Goal: Task Accomplishment & Management: Use online tool/utility

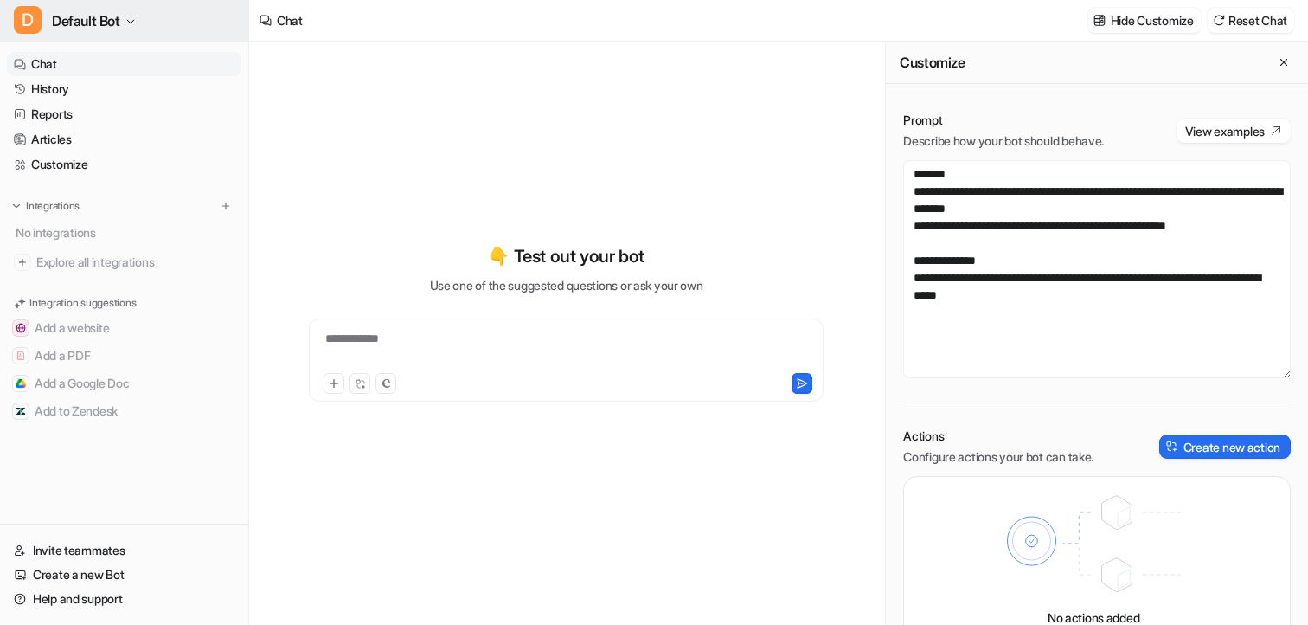
click at [142, 25] on button "D Default Bot" at bounding box center [124, 21] width 248 height 42
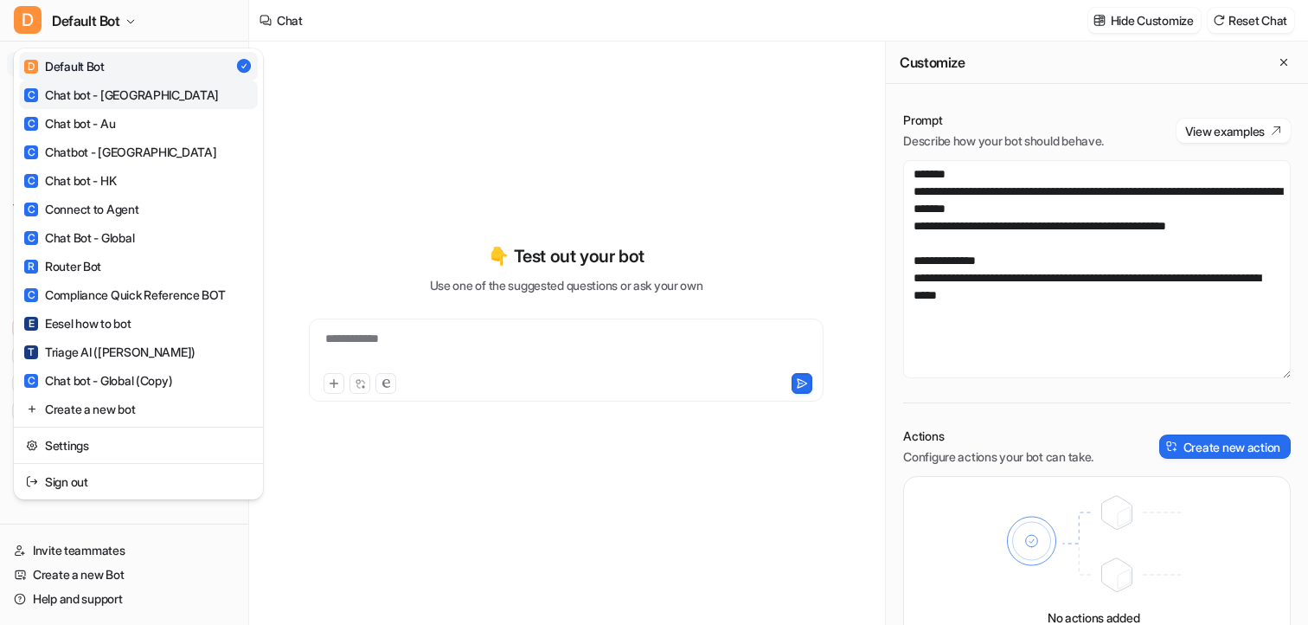
click at [117, 93] on div "C Chat bot - Canada" at bounding box center [121, 95] width 195 height 18
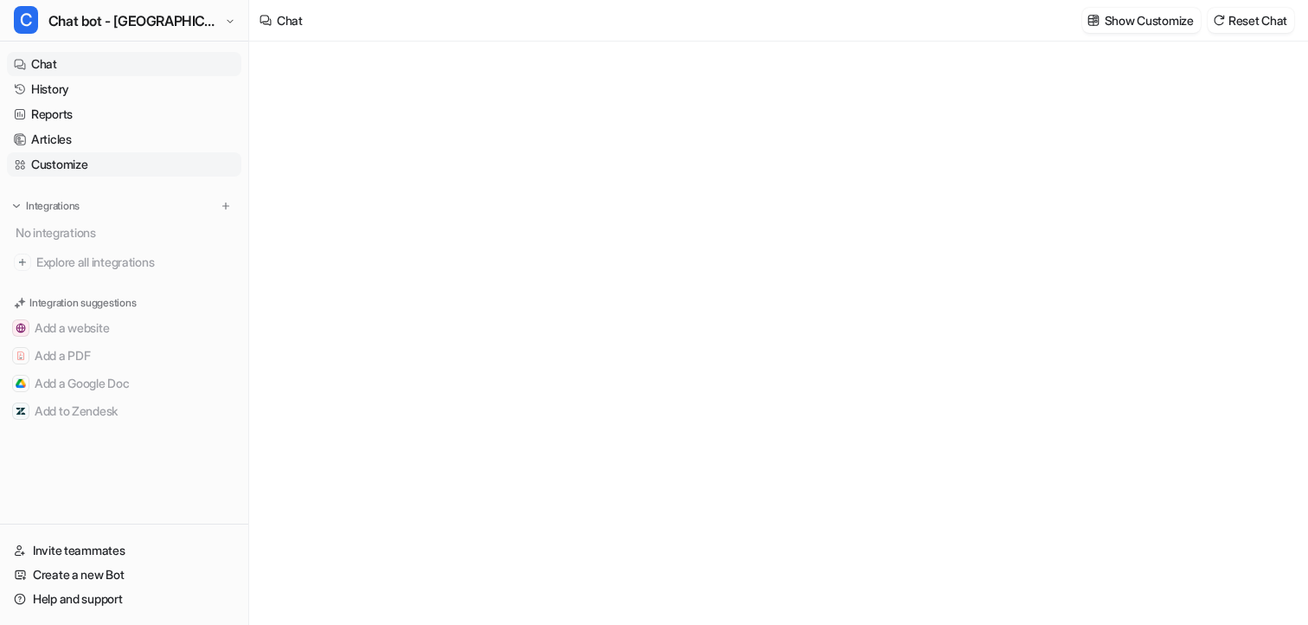
type textarea "**********"
click at [86, 170] on link "Customize" at bounding box center [124, 164] width 234 height 24
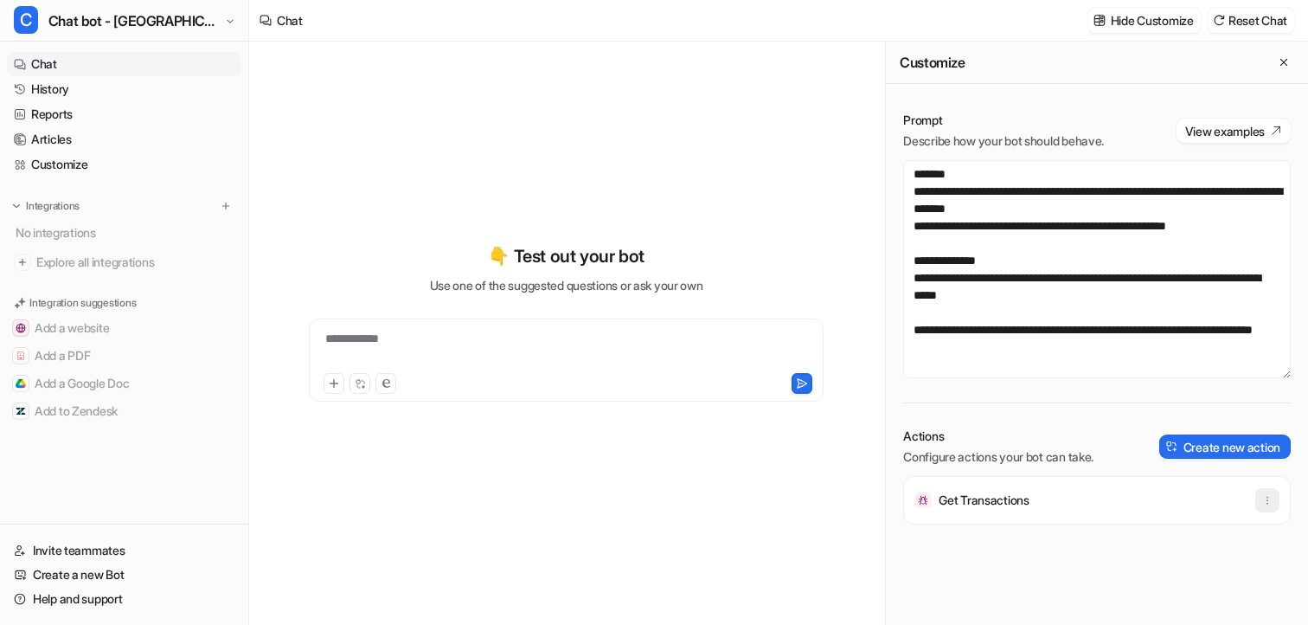
click at [1266, 503] on icon "button" at bounding box center [1267, 500] width 12 height 12
click at [983, 535] on div "Get Transactions Delete" at bounding box center [1097, 550] width 388 height 149
click at [1011, 498] on p "Get Transactions" at bounding box center [984, 499] width 91 height 17
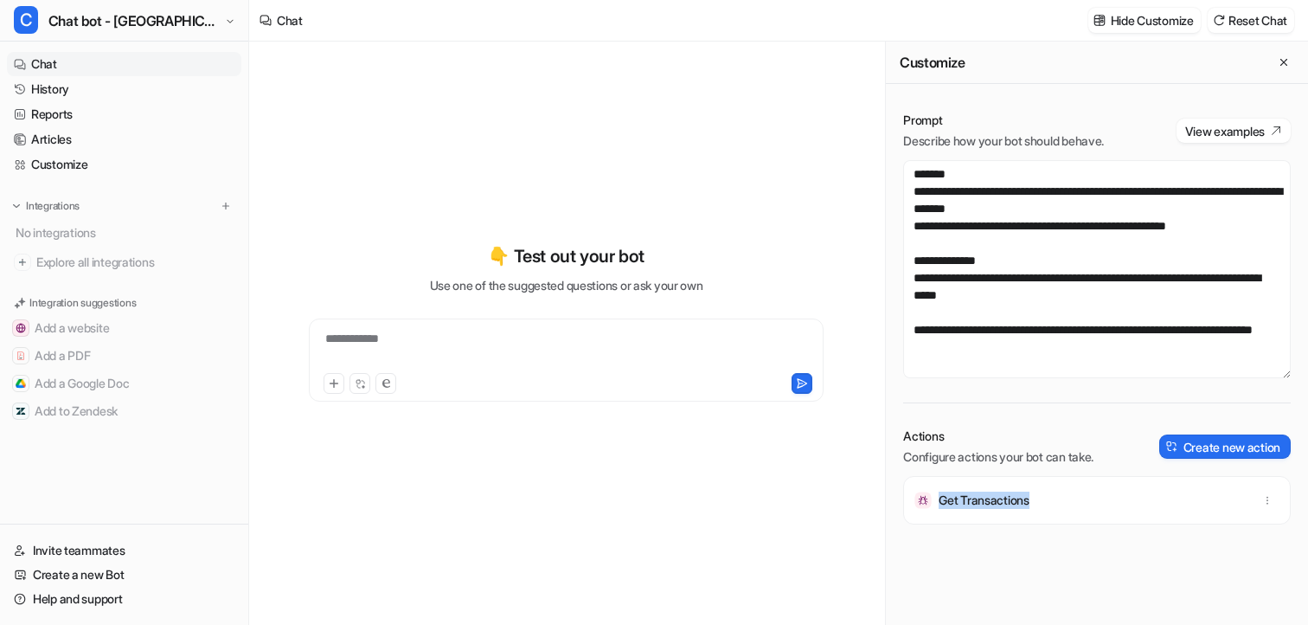
click at [1011, 498] on p "Get Transactions" at bounding box center [984, 499] width 91 height 17
drag, startPoint x: 909, startPoint y: 498, endPoint x: 1046, endPoint y: 500, distance: 136.7
click at [1046, 501] on span "Get Transactions" at bounding box center [1097, 500] width 388 height 48
click at [1046, 500] on div "Get Transactions" at bounding box center [1097, 500] width 372 height 48
click at [1183, 446] on button "Create new action" at bounding box center [1224, 446] width 131 height 24
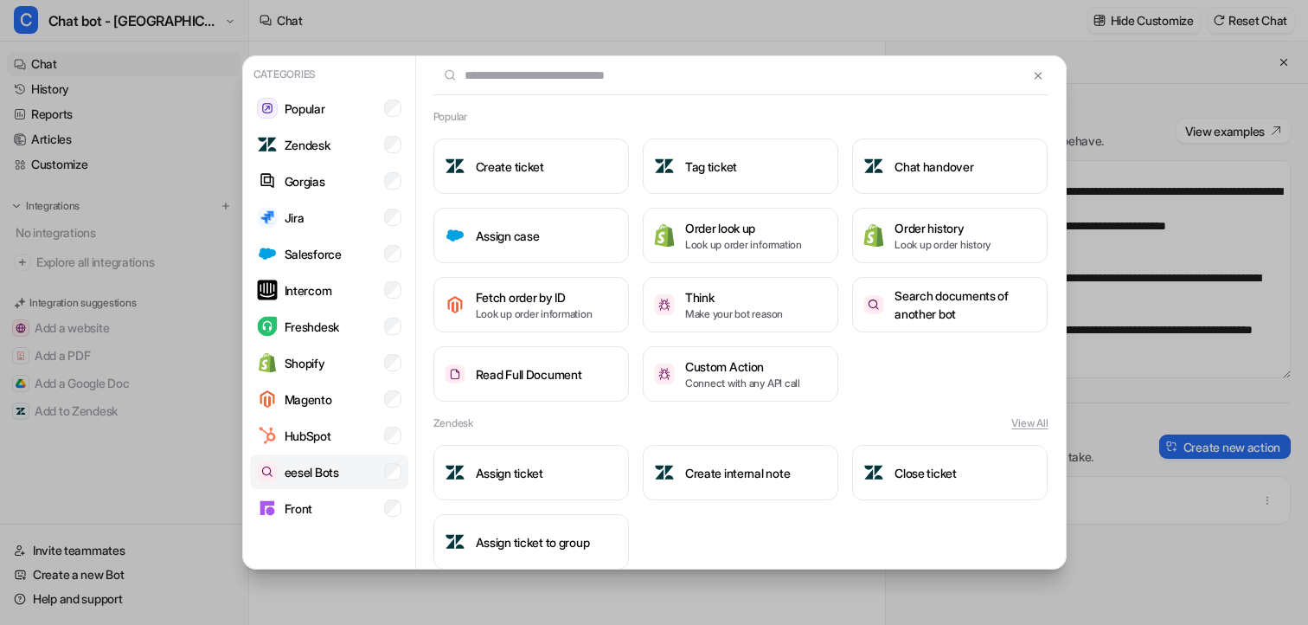
click at [329, 470] on p "eesel Bots" at bounding box center [312, 472] width 54 height 18
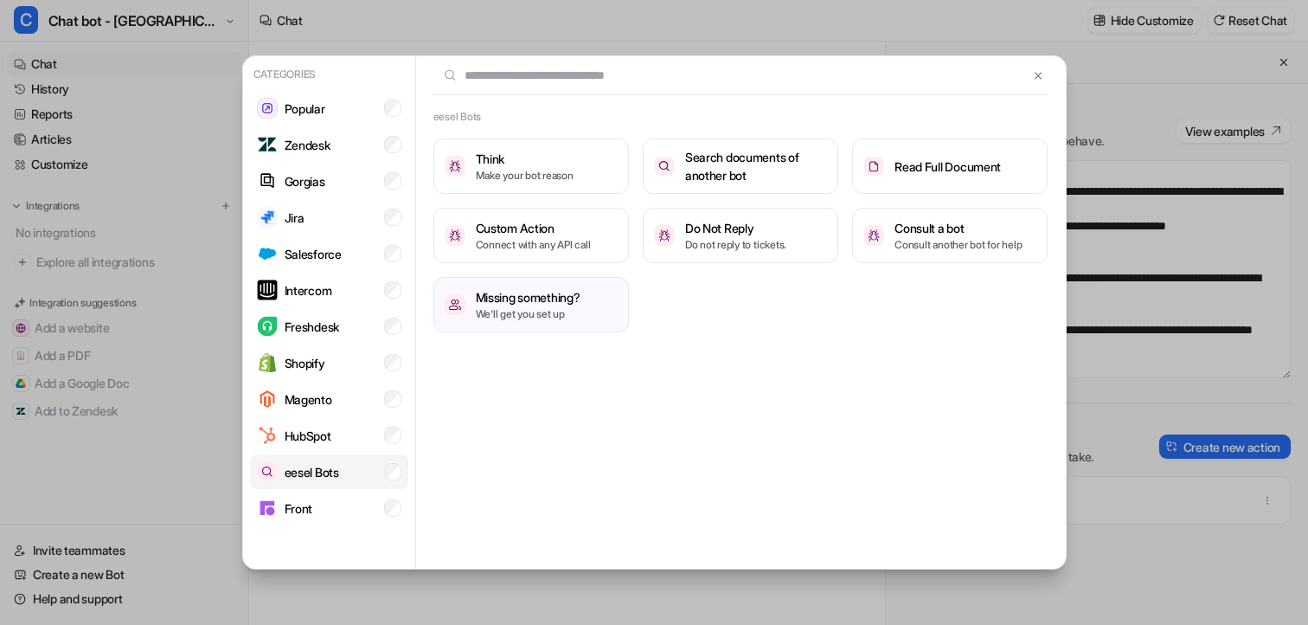
click at [329, 469] on p "eesel Bots" at bounding box center [312, 472] width 54 height 18
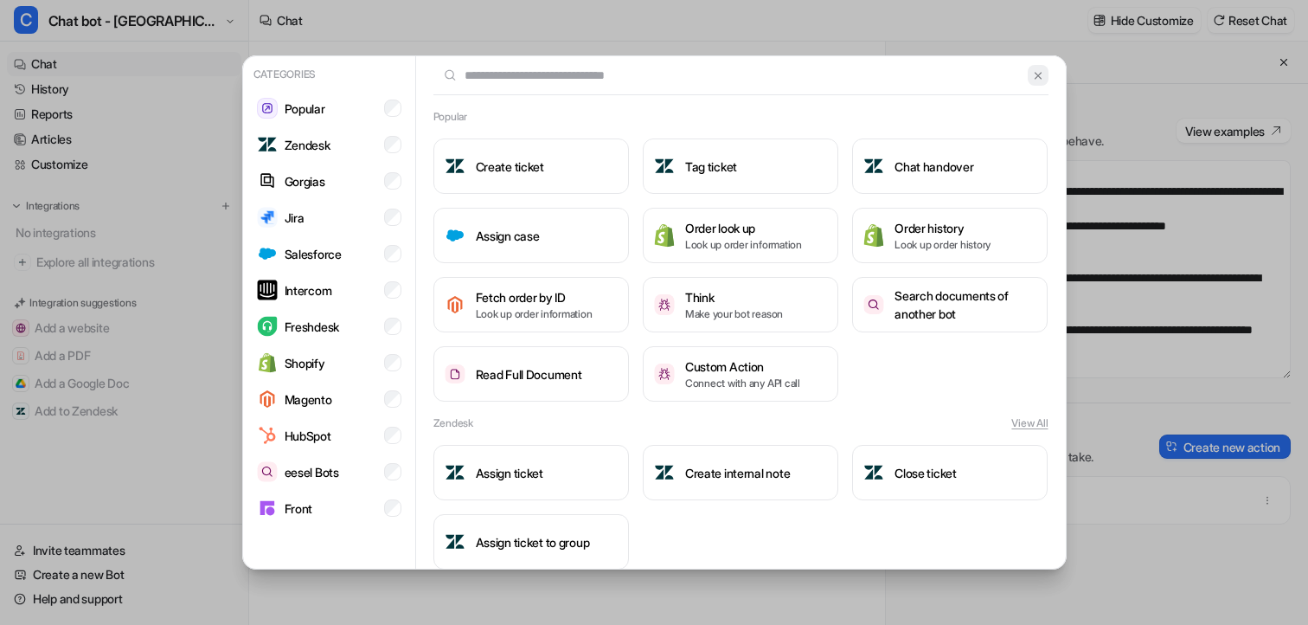
click at [1045, 68] on button at bounding box center [1038, 75] width 20 height 21
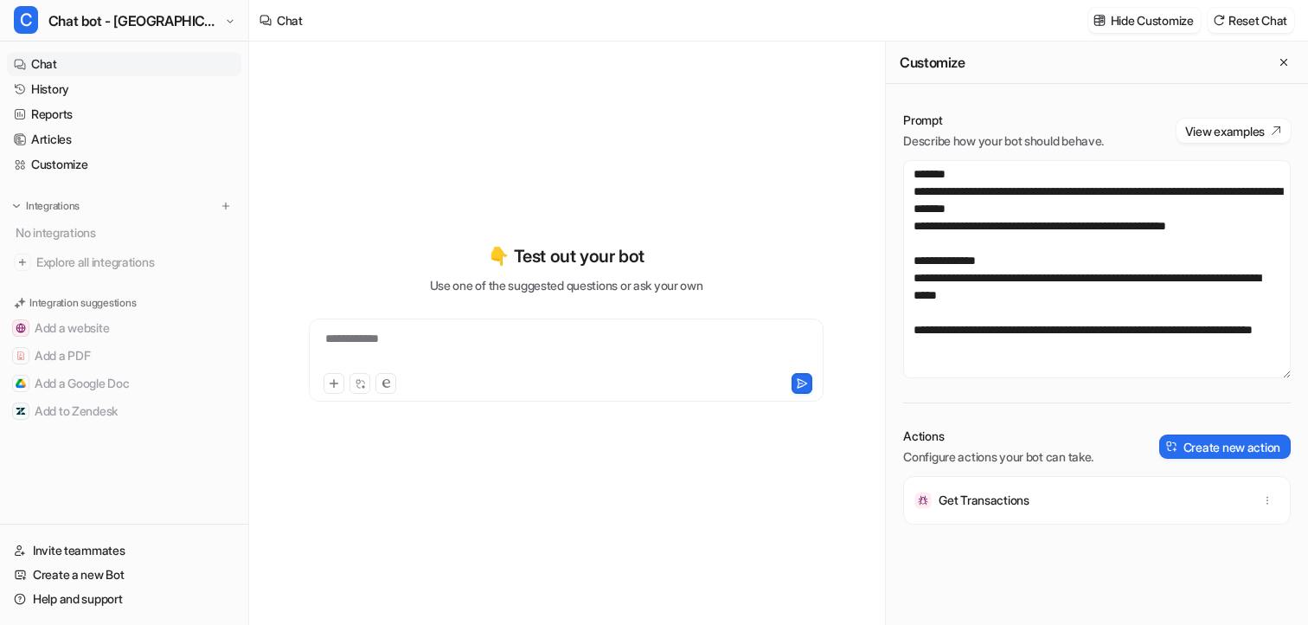
click at [947, 500] on p "Get Transactions" at bounding box center [984, 499] width 91 height 17
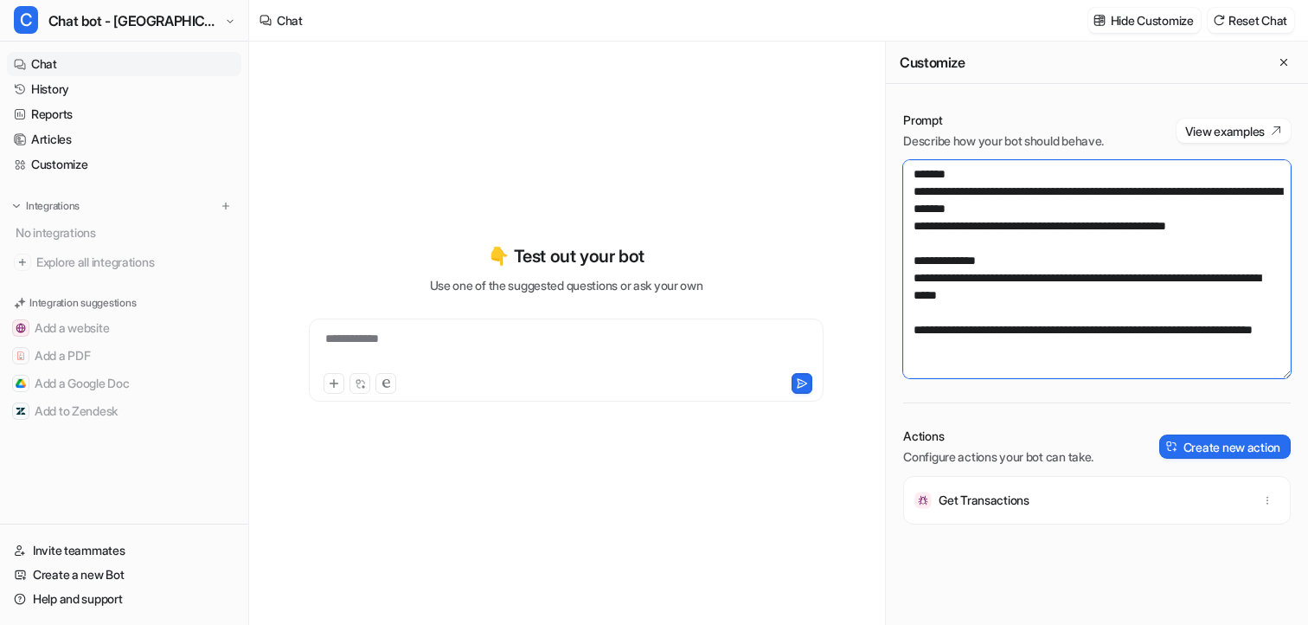
click at [1014, 343] on textarea "**********" at bounding box center [1097, 269] width 388 height 218
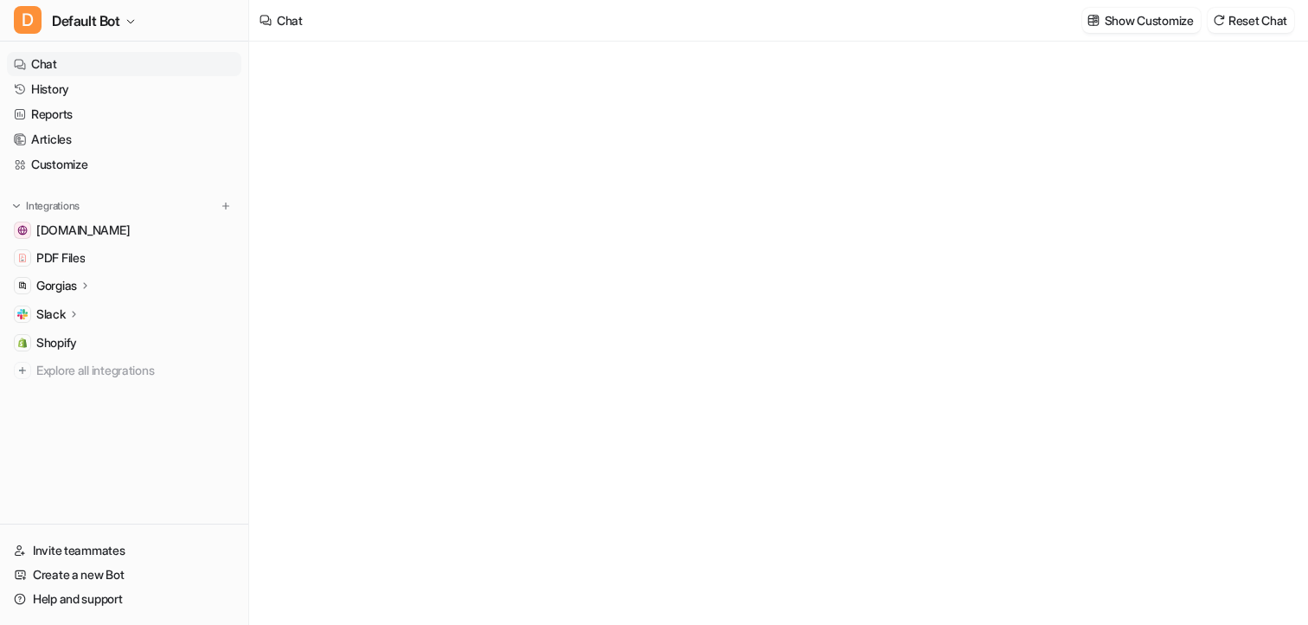
type textarea "**********"
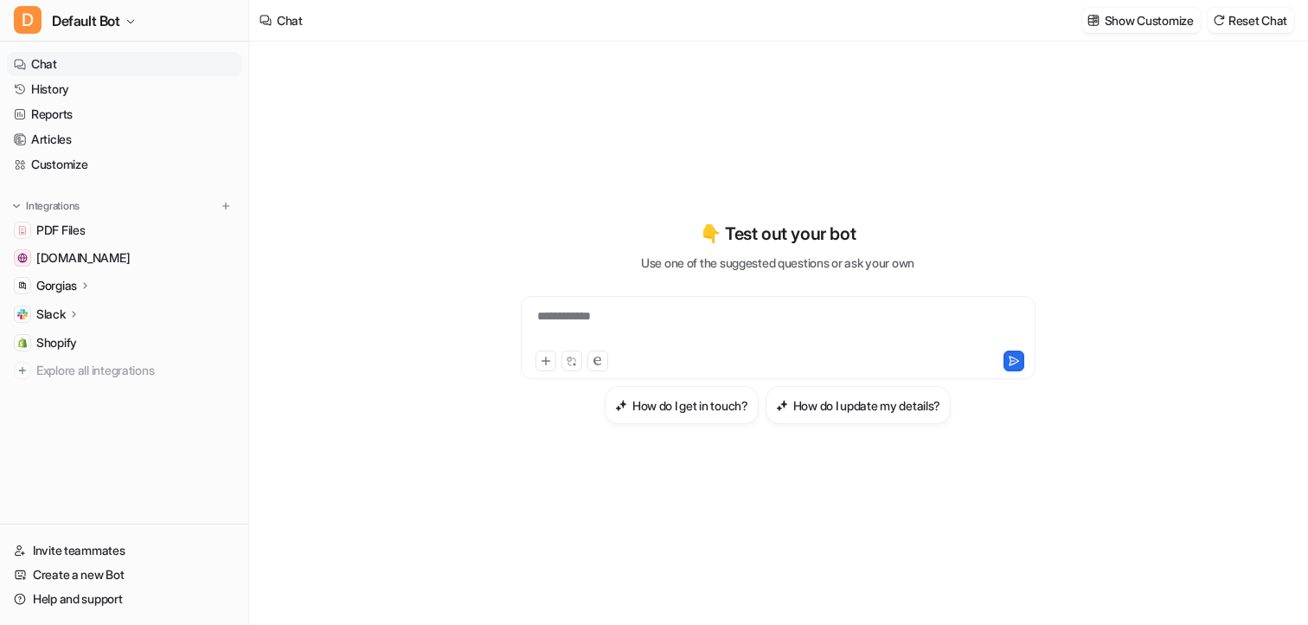
click at [80, 283] on div "Gorgias" at bounding box center [63, 285] width 55 height 17
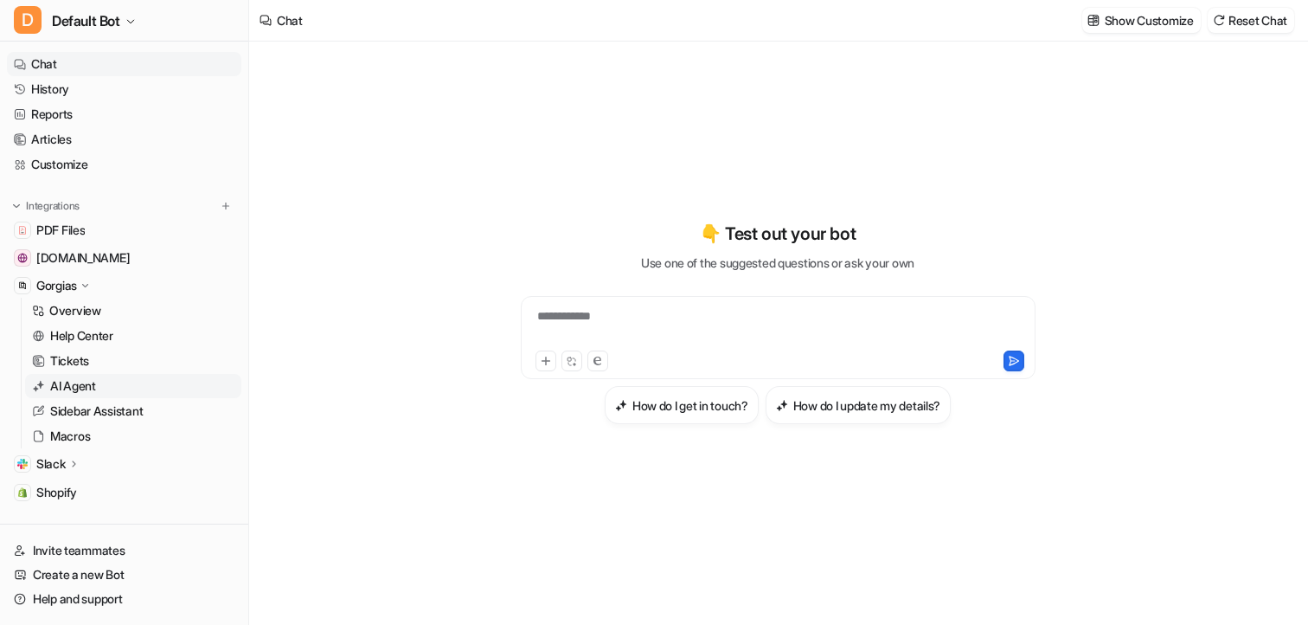
click at [83, 380] on p "AI Agent" at bounding box center [73, 385] width 46 height 17
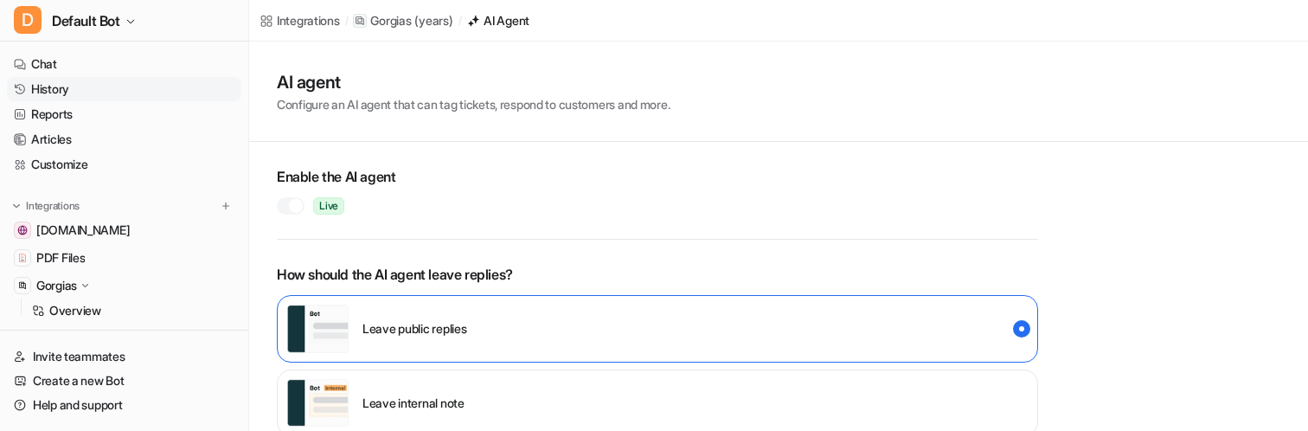
click at [61, 89] on link "History" at bounding box center [124, 89] width 234 height 24
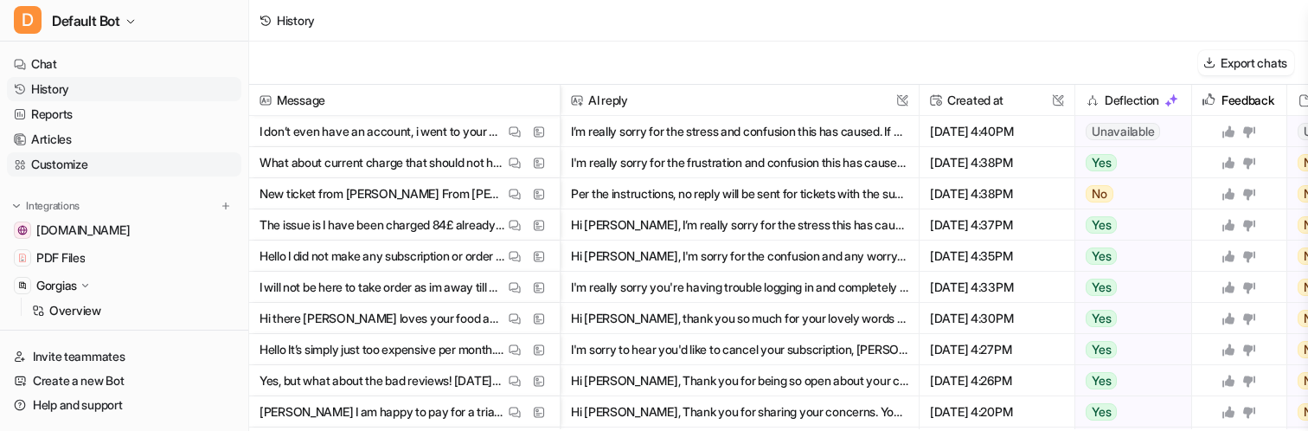
click at [90, 160] on link "Customize" at bounding box center [124, 164] width 234 height 24
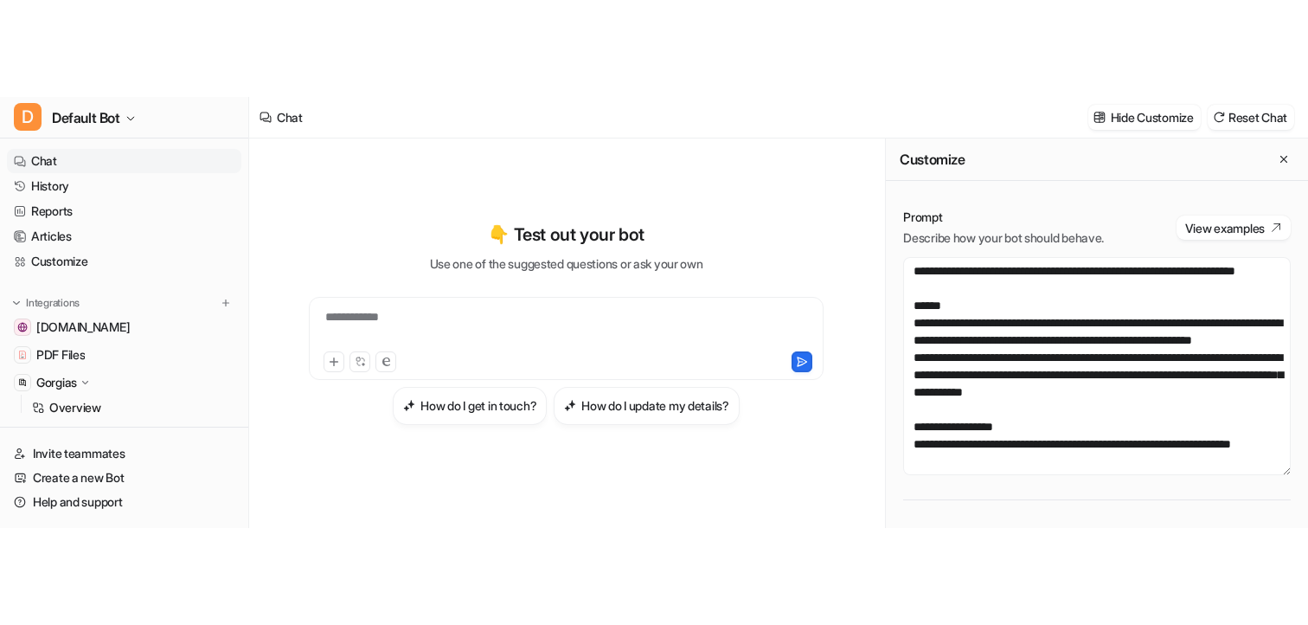
scroll to position [1540, 0]
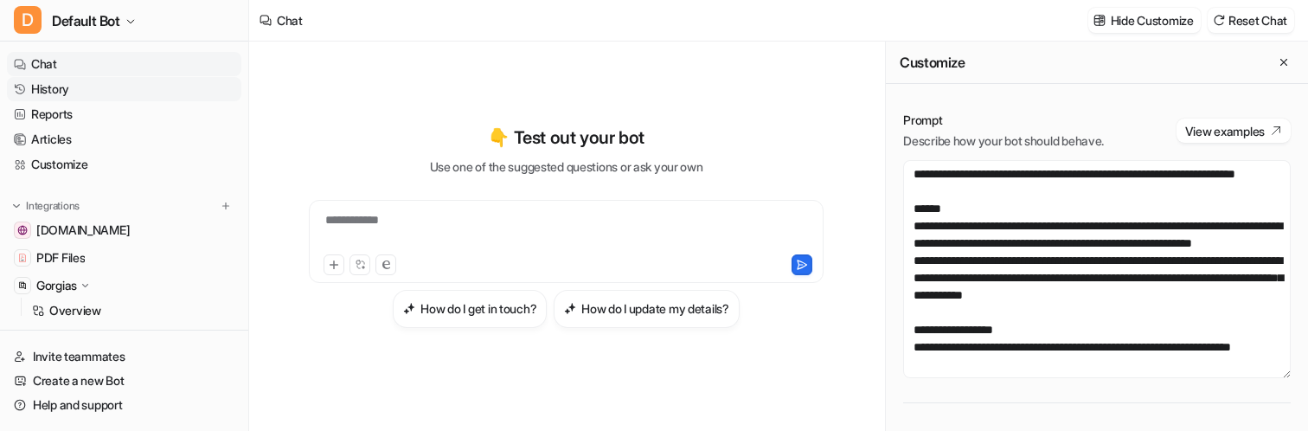
click at [50, 92] on link "History" at bounding box center [124, 89] width 234 height 24
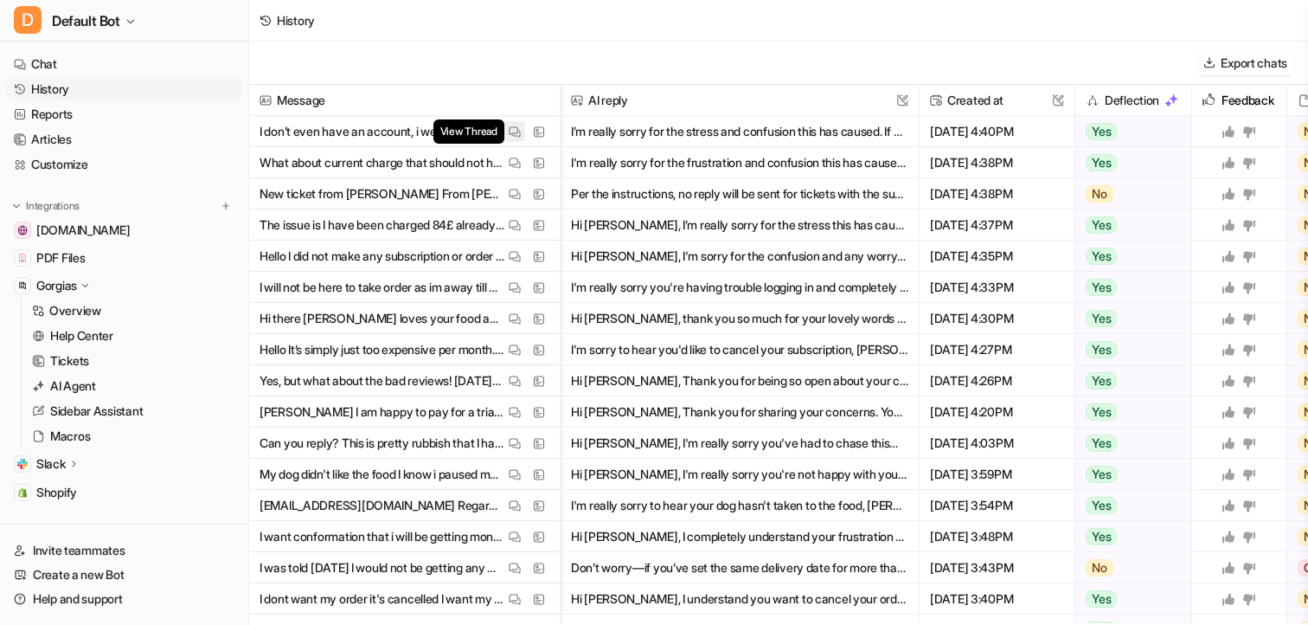
click at [509, 136] on img at bounding box center [515, 131] width 12 height 13
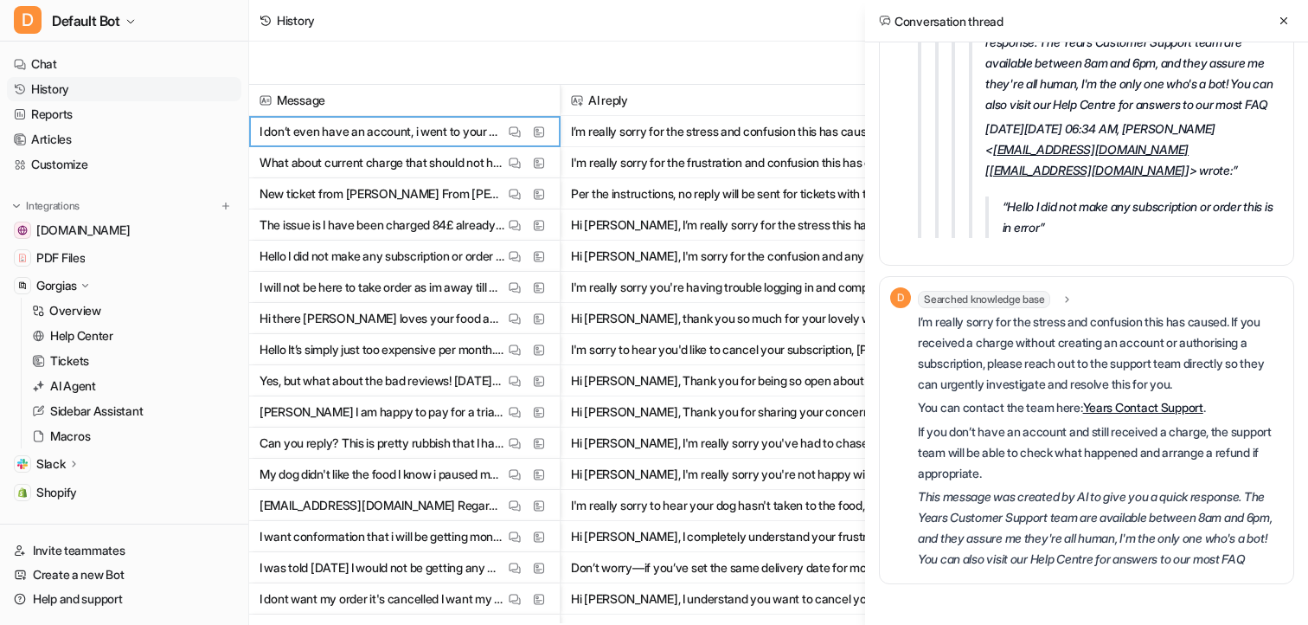
scroll to position [7254, 0]
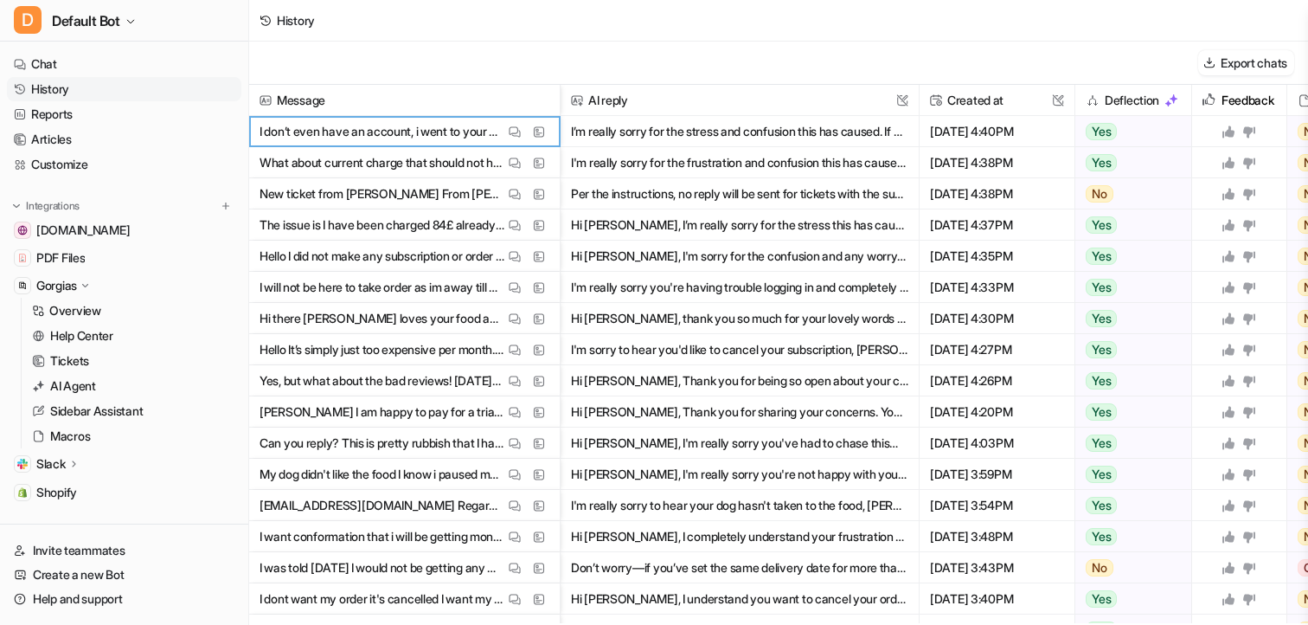
click at [684, 59] on div "Export chats" at bounding box center [778, 63] width 1059 height 43
click at [118, 158] on link "Customize" at bounding box center [124, 164] width 234 height 24
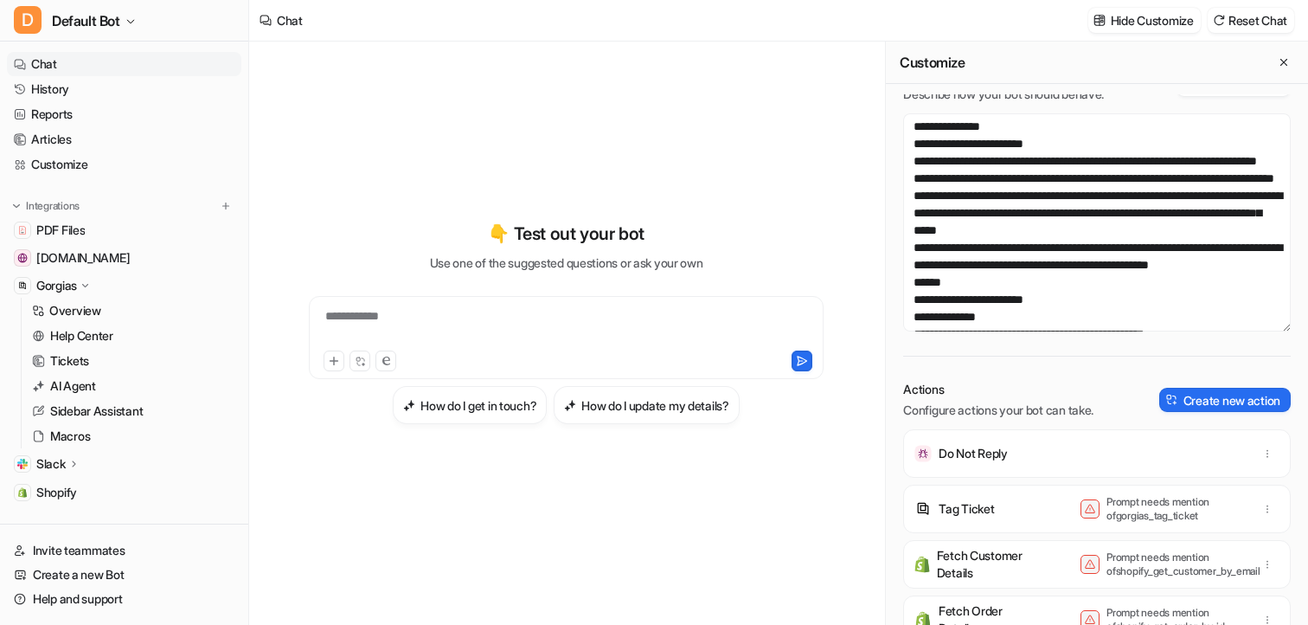
scroll to position [625, 0]
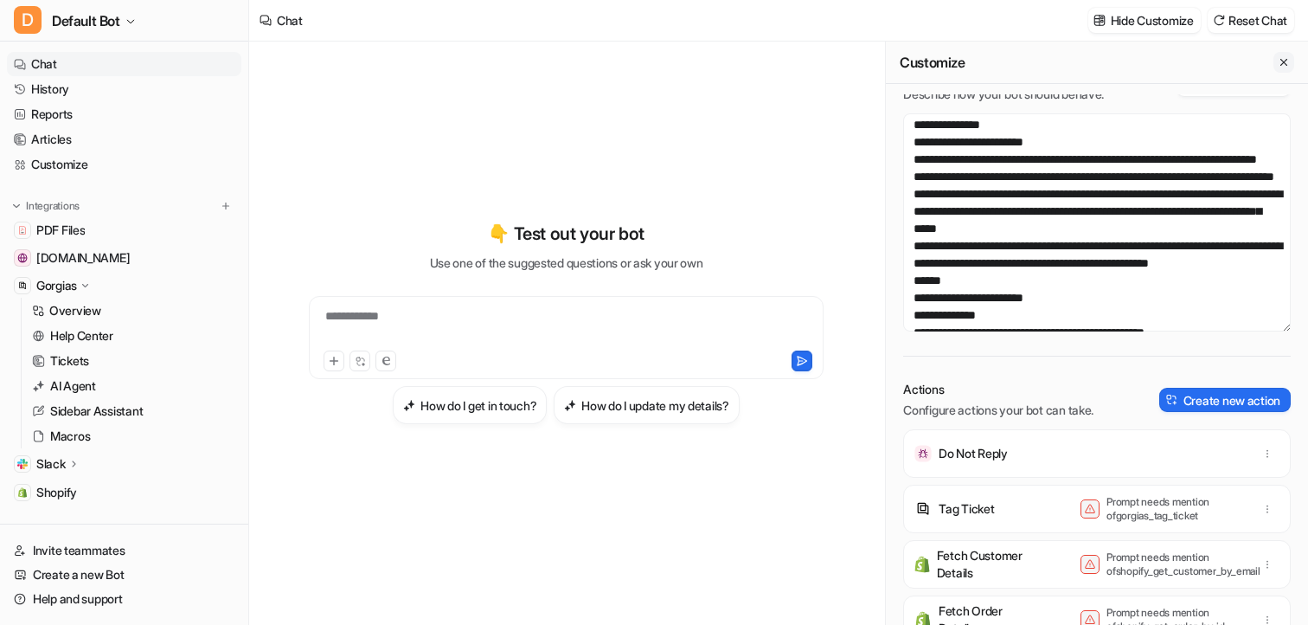
click at [1284, 62] on icon "Close flyout" at bounding box center [1283, 62] width 7 height 7
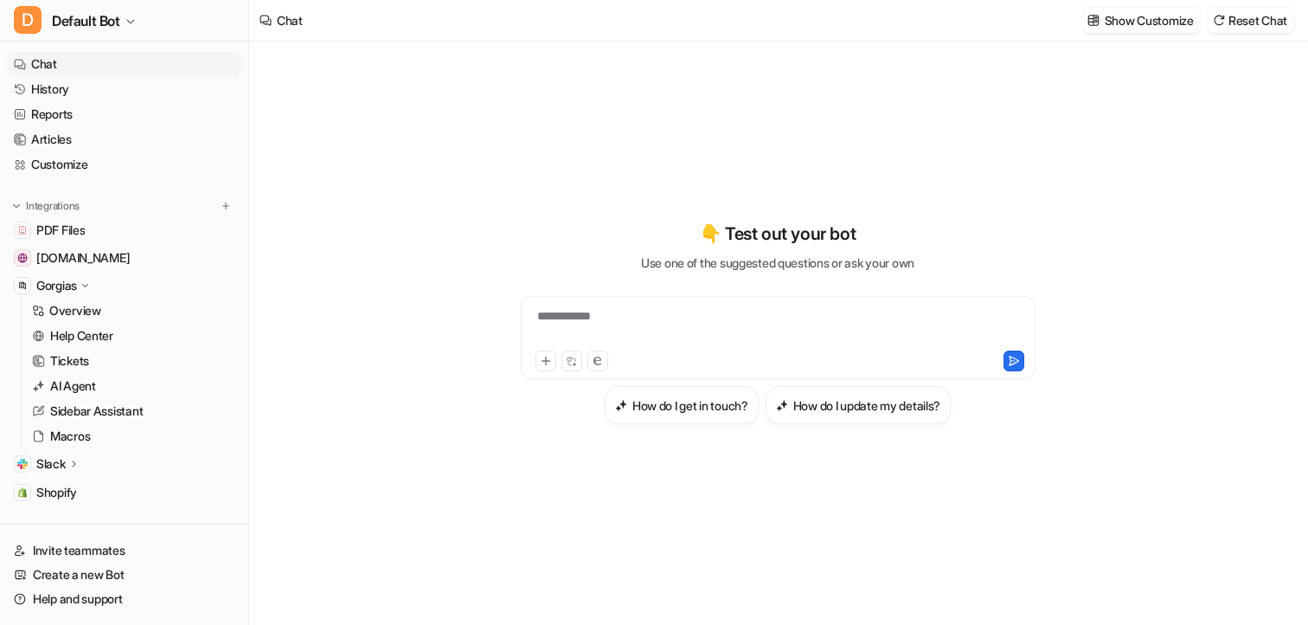
scroll to position [18686, 0]
click at [79, 163] on link "Customize" at bounding box center [124, 164] width 234 height 24
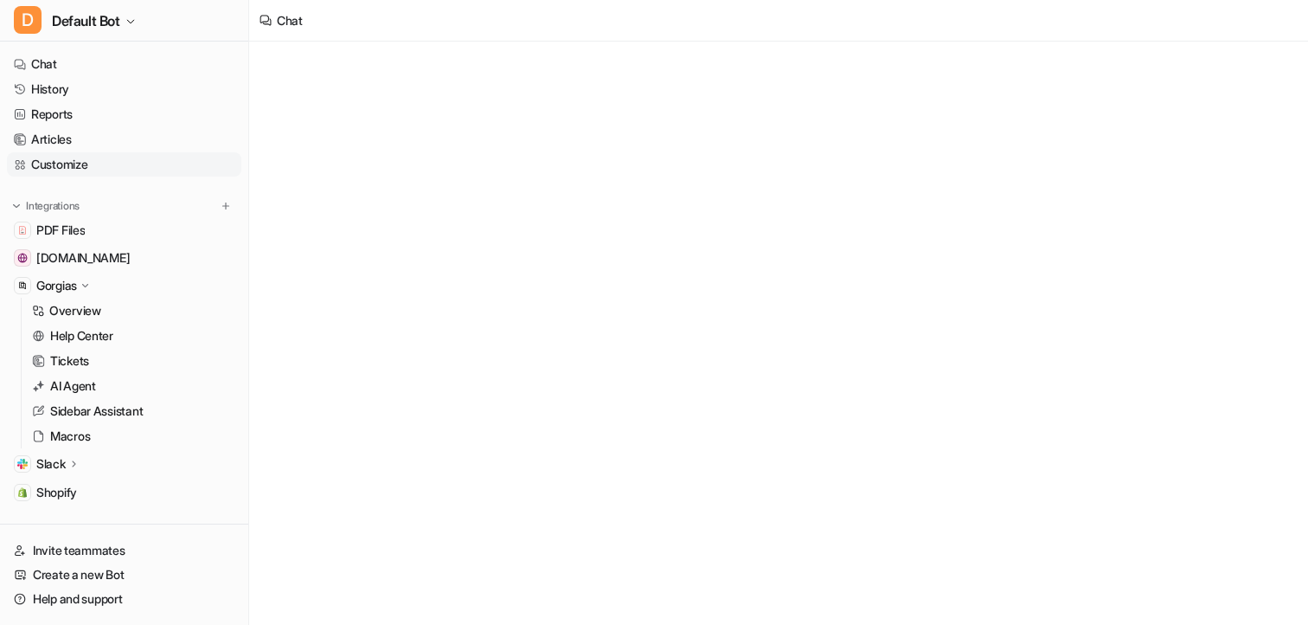
click at [79, 163] on link "Customize" at bounding box center [124, 164] width 234 height 24
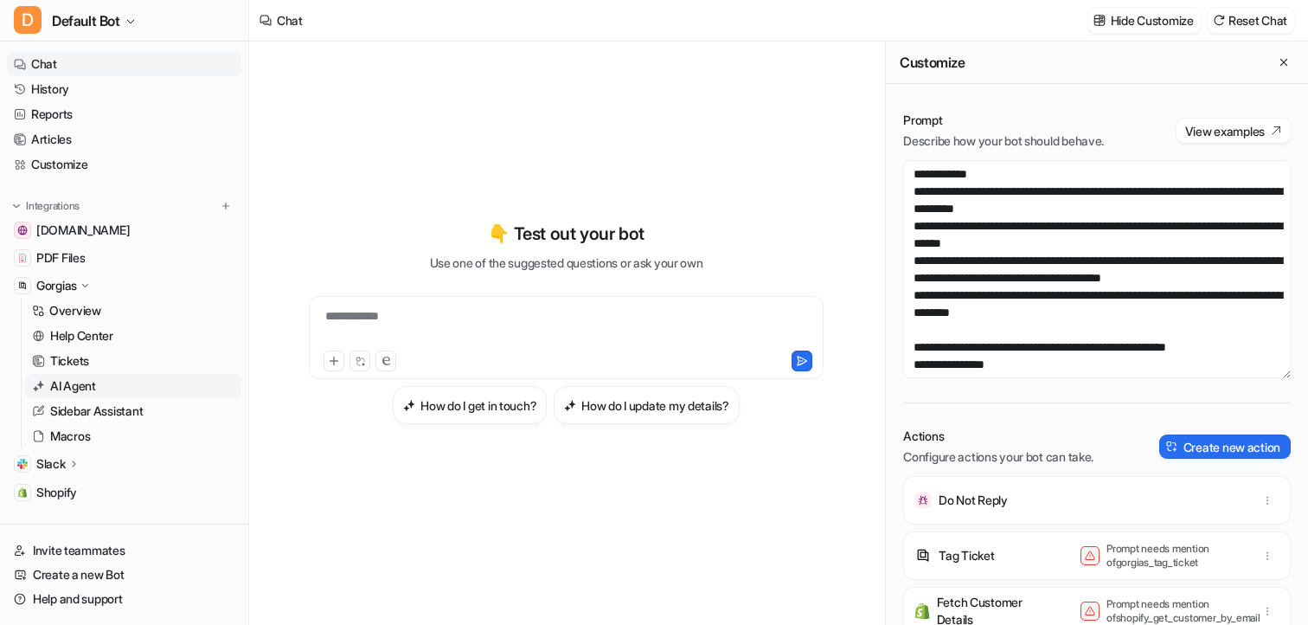
click at [81, 389] on p "AI Agent" at bounding box center [73, 385] width 46 height 17
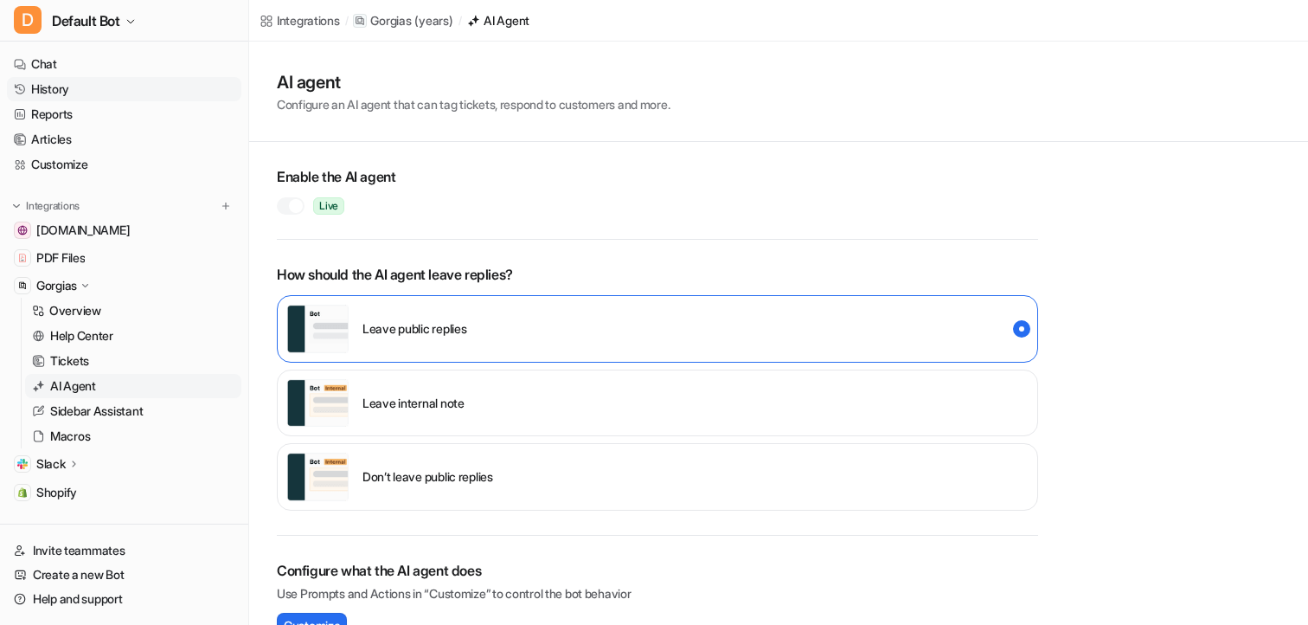
click at [66, 92] on link "History" at bounding box center [124, 89] width 234 height 24
